Goal: Obtain resource: Obtain resource

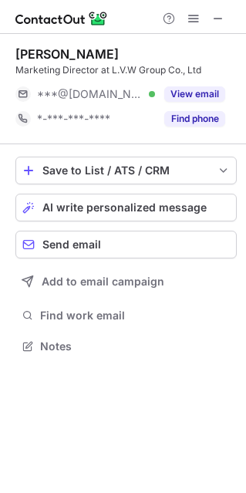
scroll to position [8, 8]
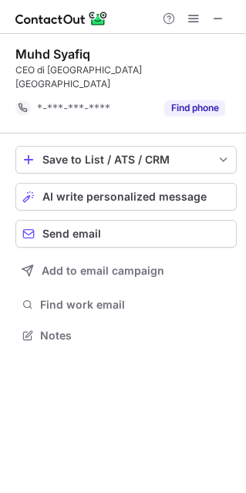
scroll to position [310, 246]
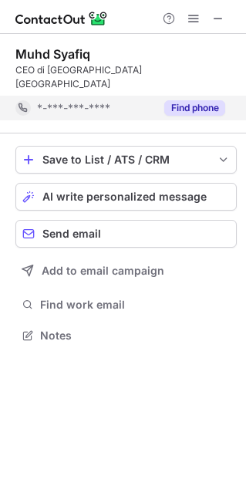
click at [186, 100] on button "Find phone" at bounding box center [194, 107] width 61 height 15
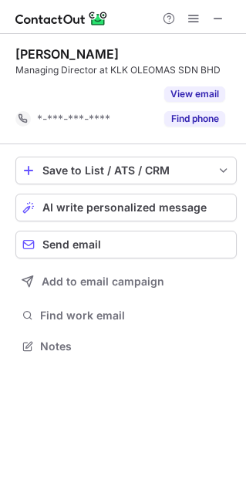
scroll to position [310, 246]
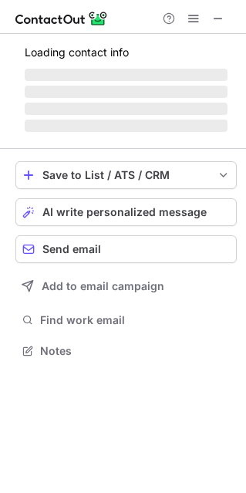
scroll to position [8, 8]
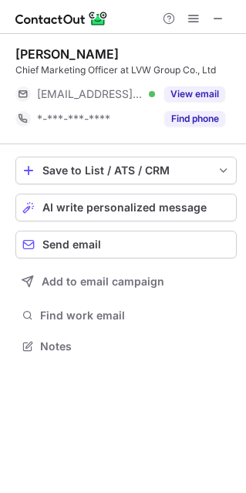
scroll to position [8, 8]
click at [194, 91] on button "View email" at bounding box center [194, 93] width 61 height 15
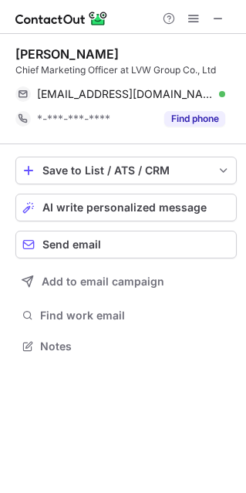
scroll to position [335, 246]
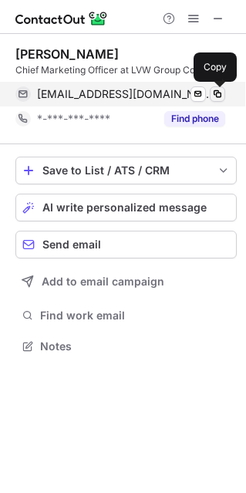
click at [215, 94] on span at bounding box center [217, 94] width 12 height 12
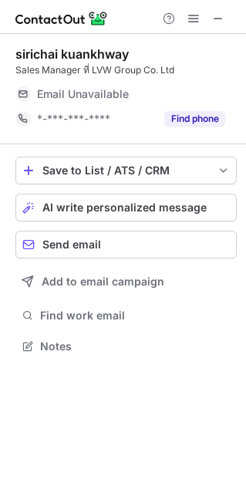
scroll to position [8, 8]
